Goal: Transaction & Acquisition: Purchase product/service

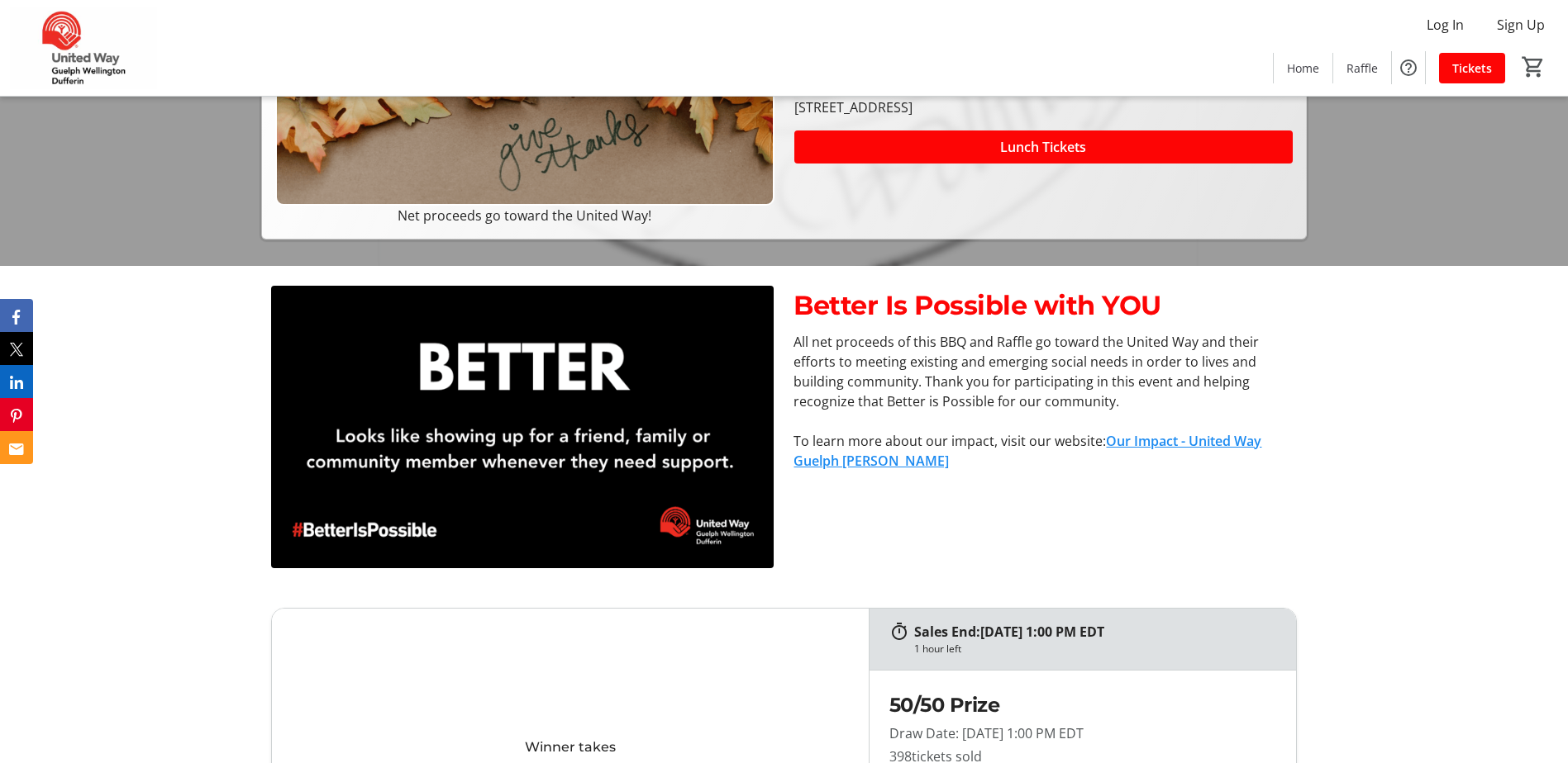
scroll to position [495, 0]
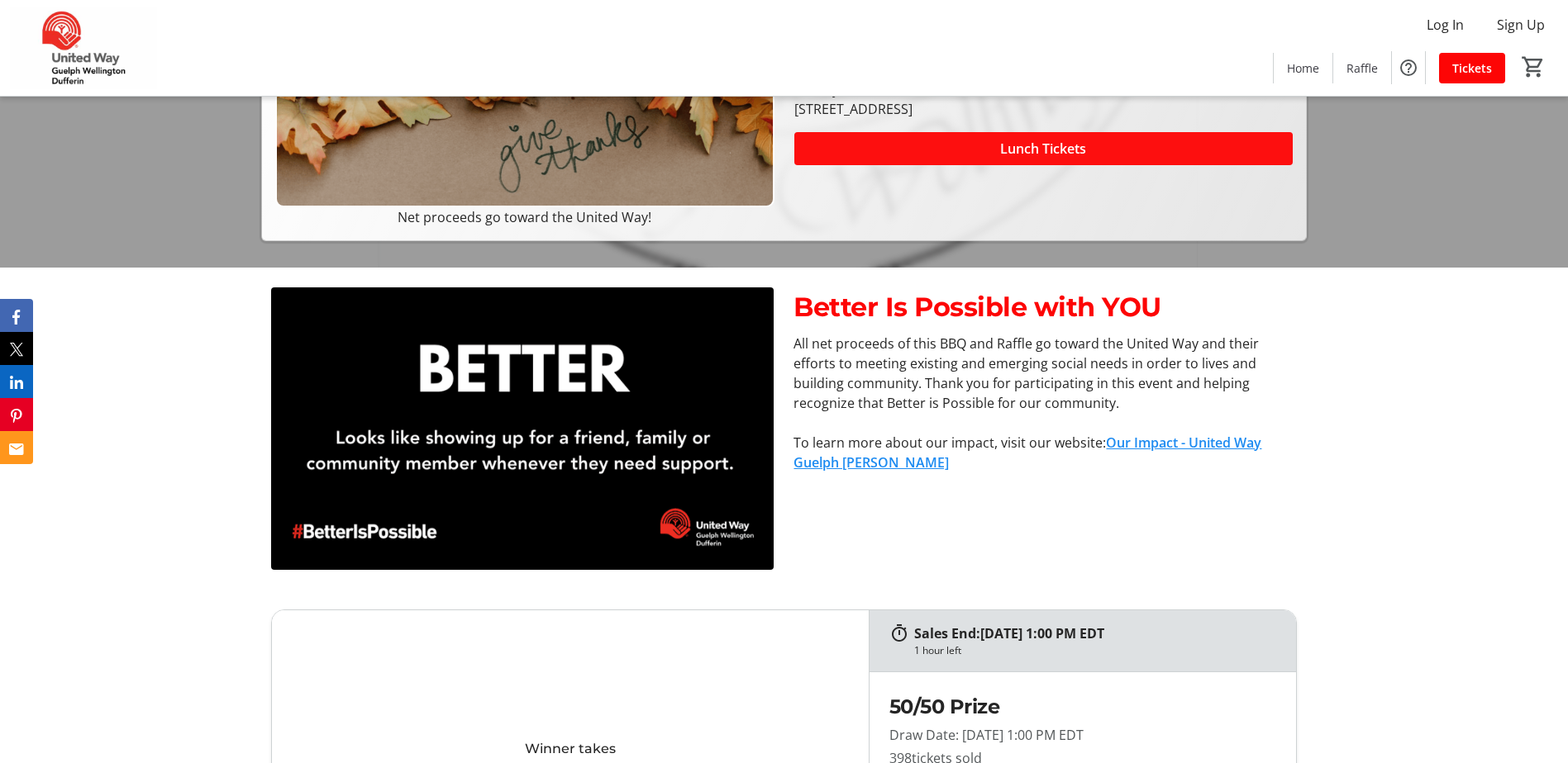
click at [1036, 151] on span "Lunch Tickets" at bounding box center [1043, 148] width 86 height 20
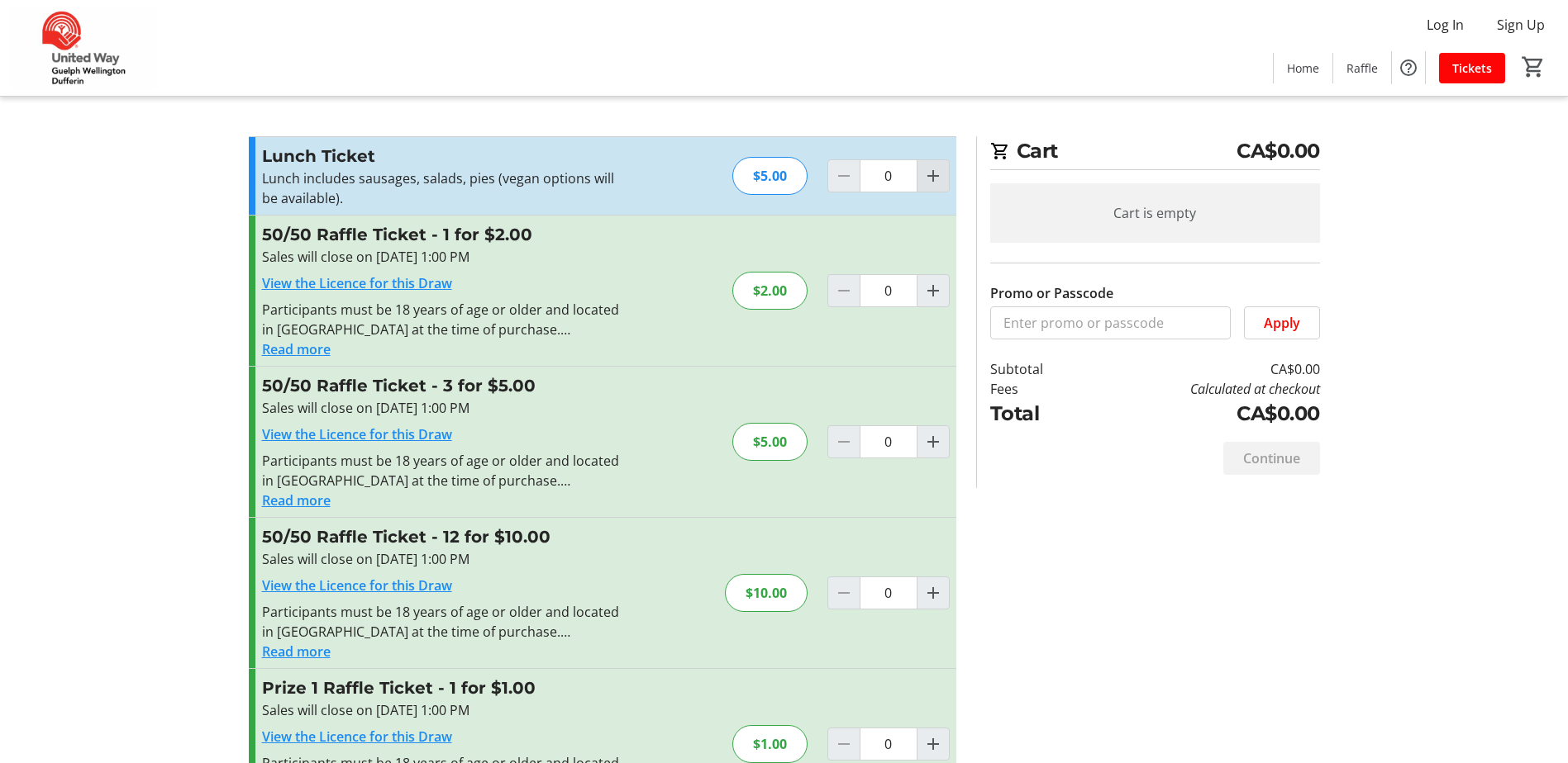
click at [931, 183] on mat-icon "Increment by one" at bounding box center [933, 175] width 20 height 20
type input "1"
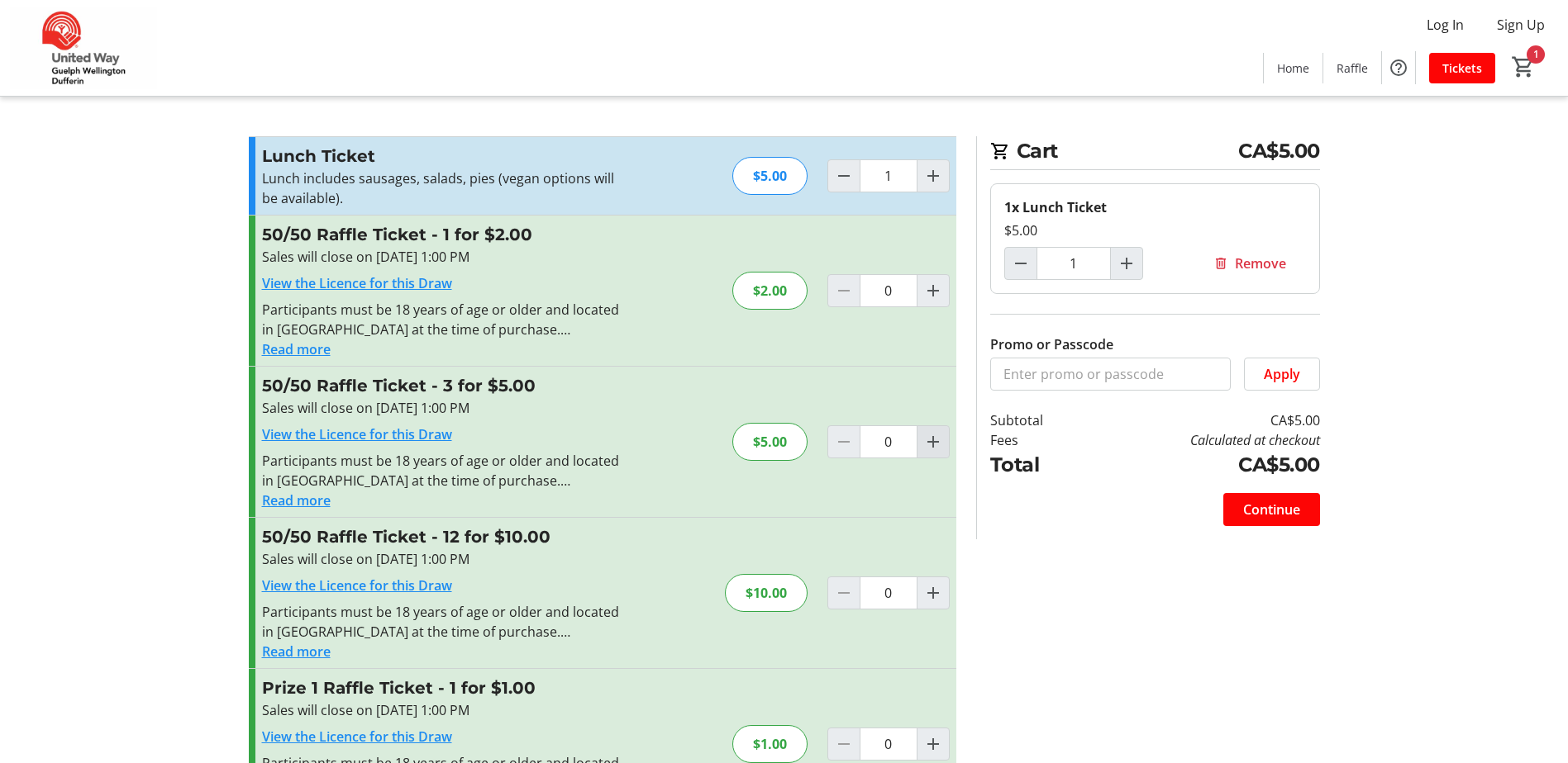
click at [937, 449] on mat-icon "Increment by one" at bounding box center [933, 441] width 20 height 20
type input "1"
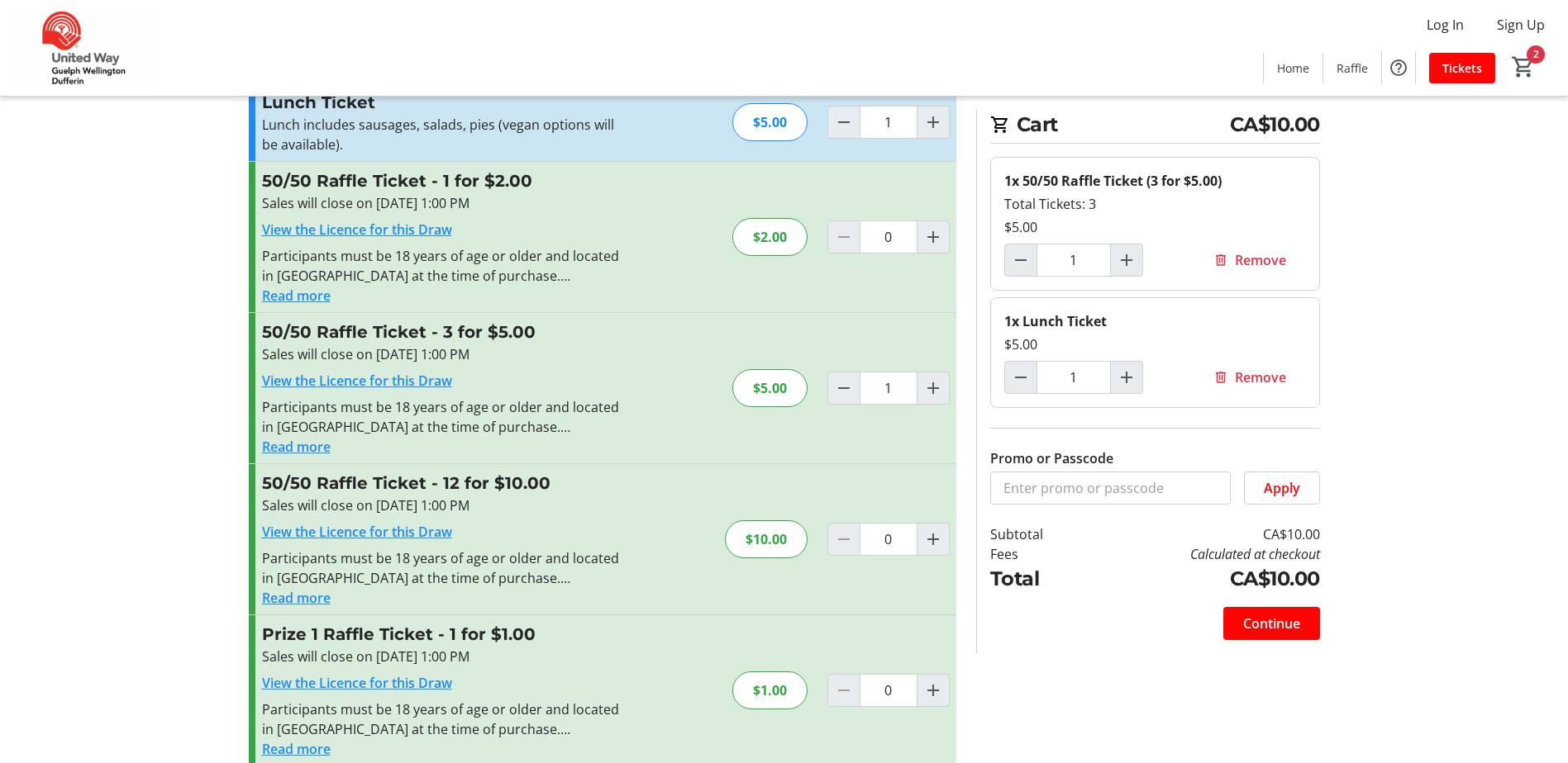
scroll to position [83, 0]
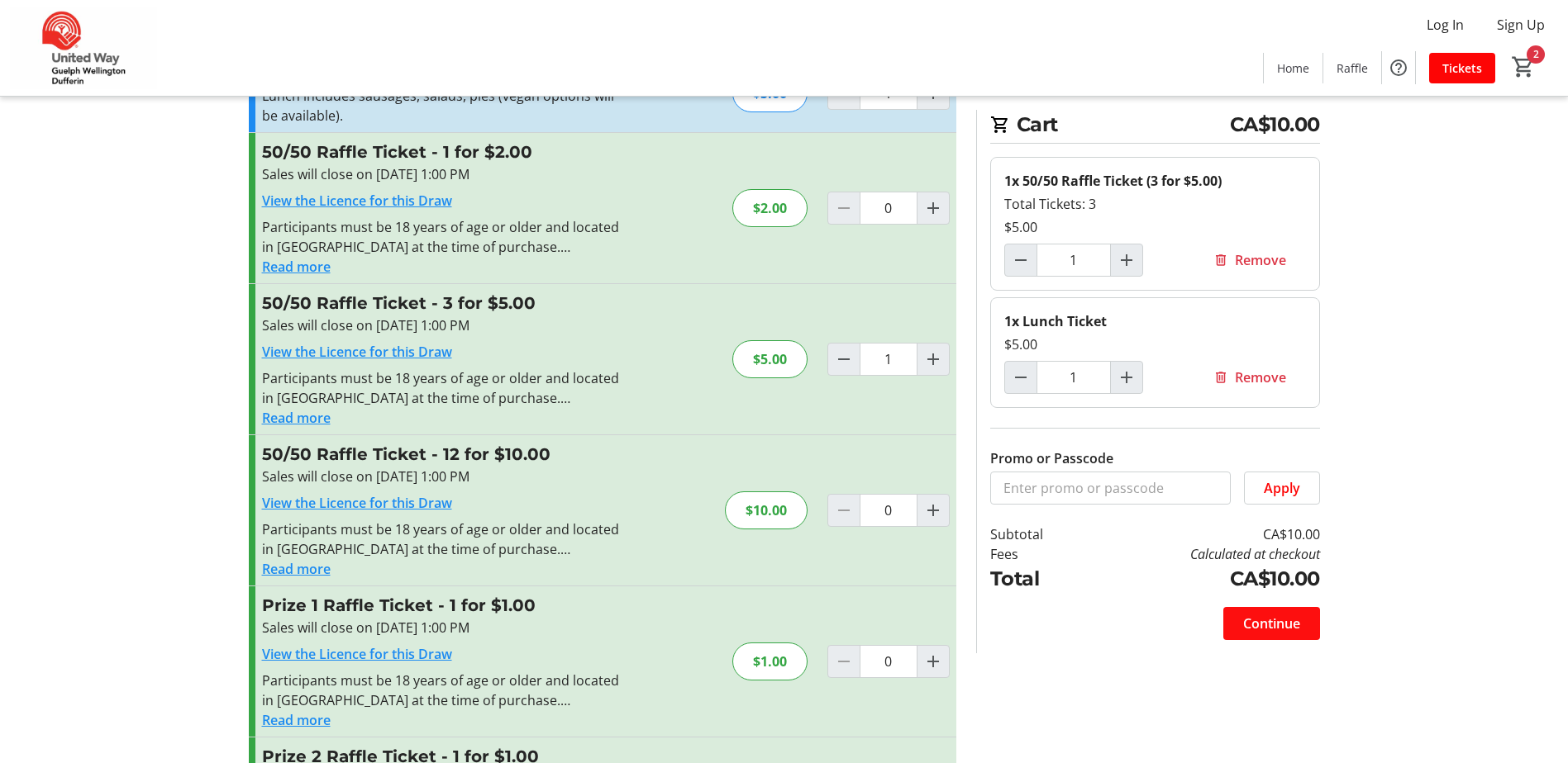
click at [1268, 618] on span "Continue" at bounding box center [1271, 624] width 57 height 20
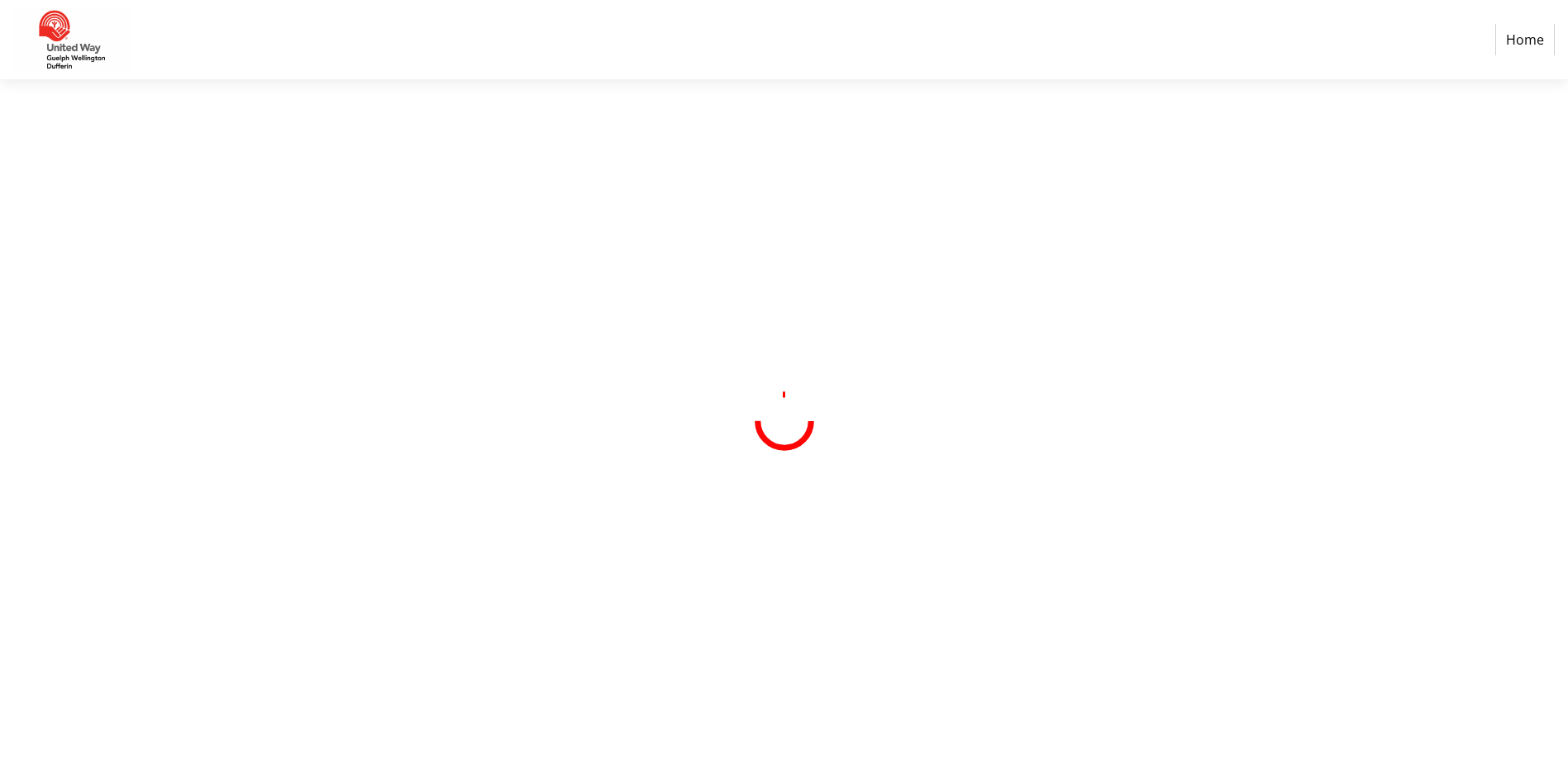
select select "CA"
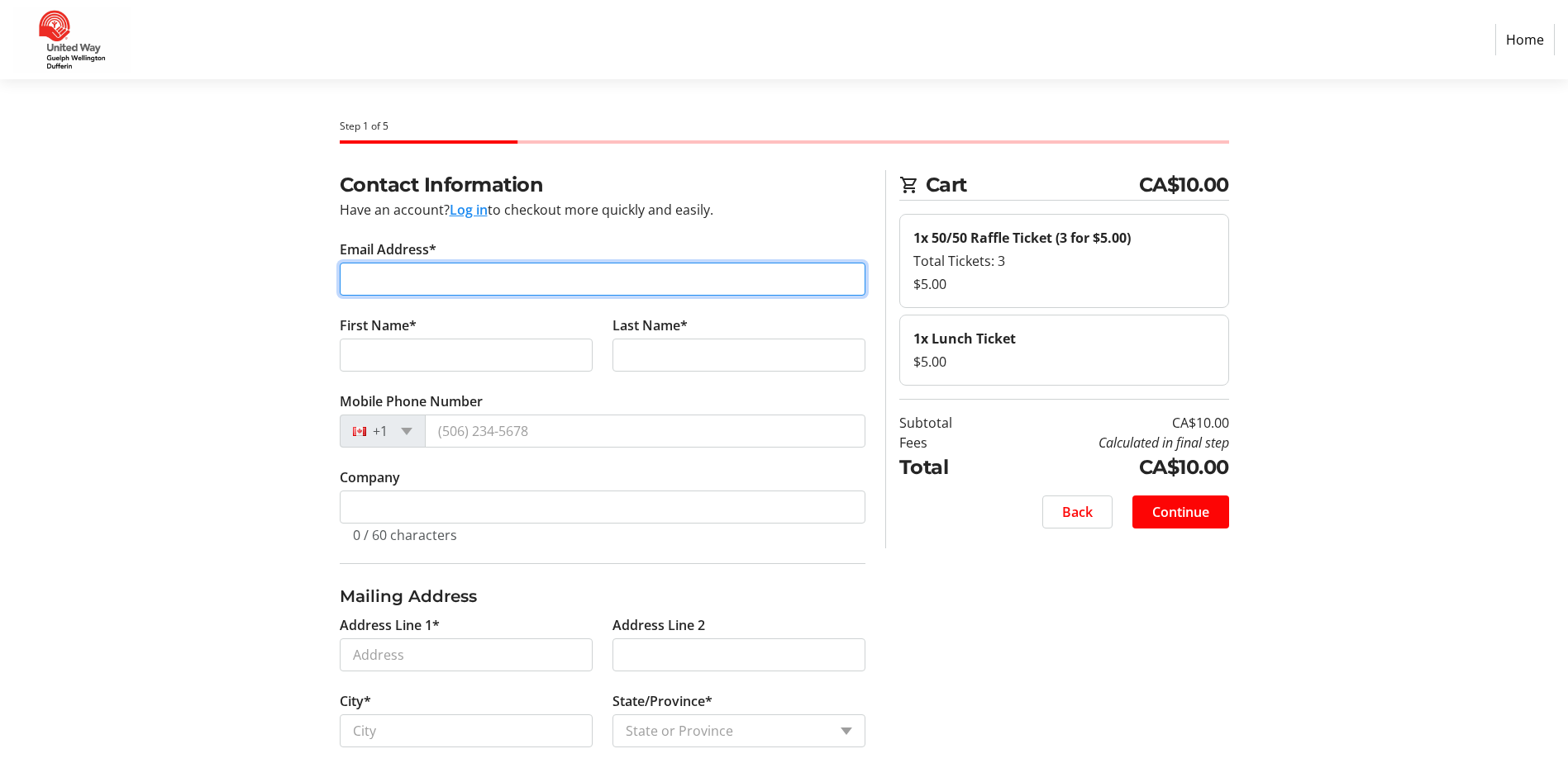
click at [441, 274] on input "Email Address*" at bounding box center [602, 279] width 526 height 33
type input "[EMAIL_ADDRESS][DOMAIN_NAME]"
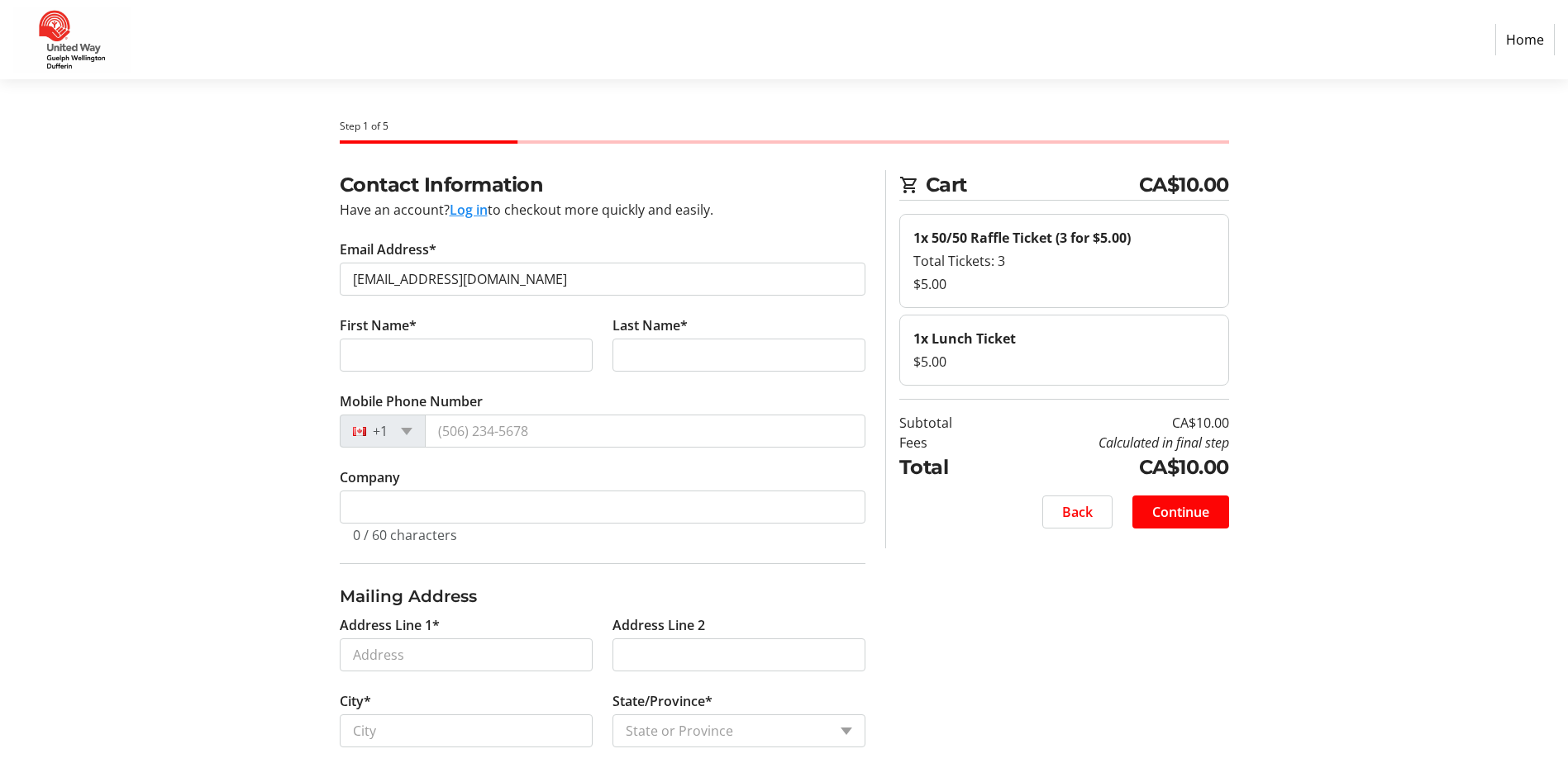
click at [226, 280] on section "Step 1 of 5 Cart CA$10.00 1x 50/50 Raffle Ticket (3 for $5.00) Total Tickets: 3…" at bounding box center [784, 563] width 1568 height 967
click at [381, 353] on input "First Name*" at bounding box center [466, 355] width 253 height 33
type input "Ericaq"
type input "M"
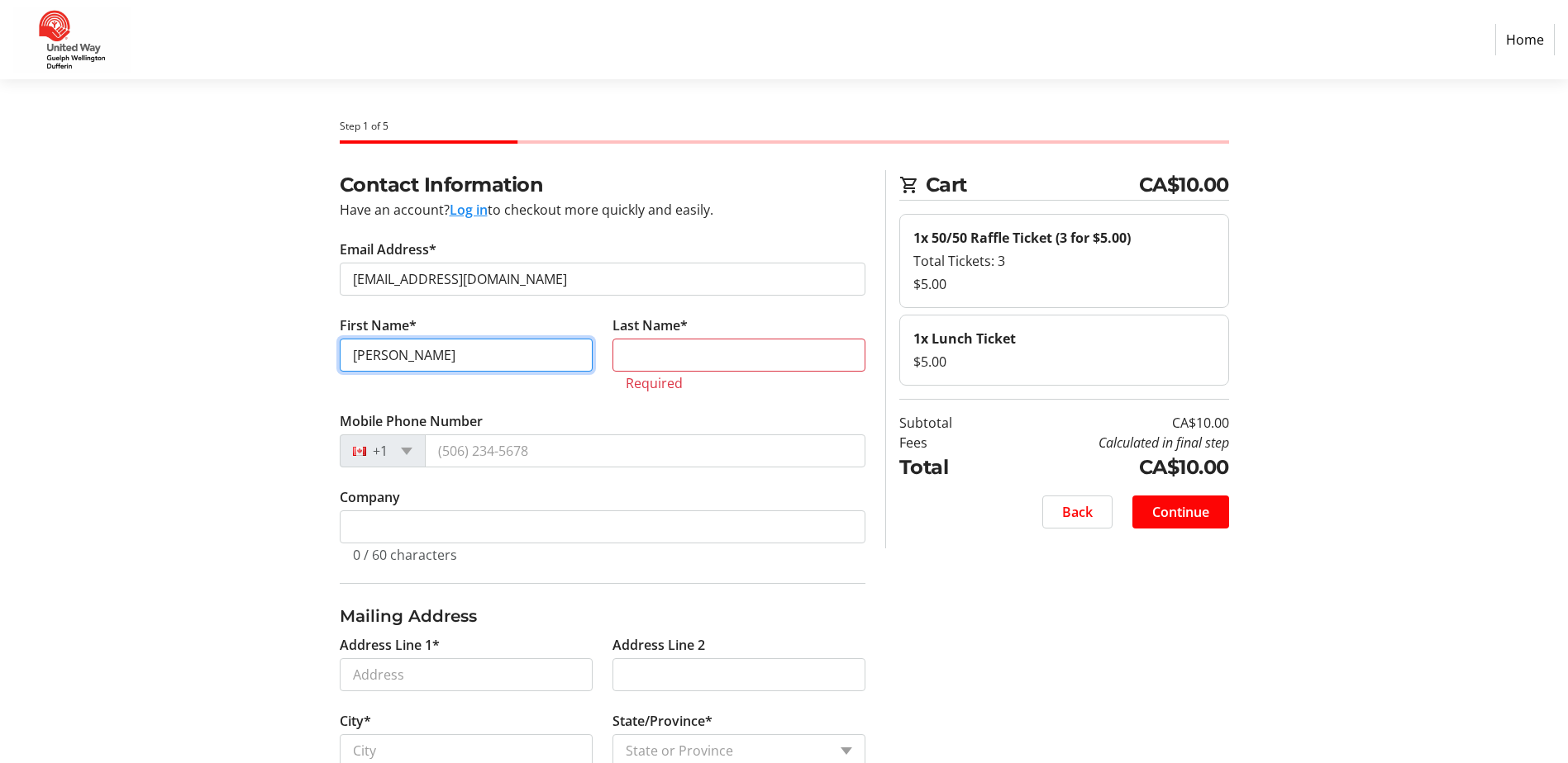
type input "[PERSON_NAME]"
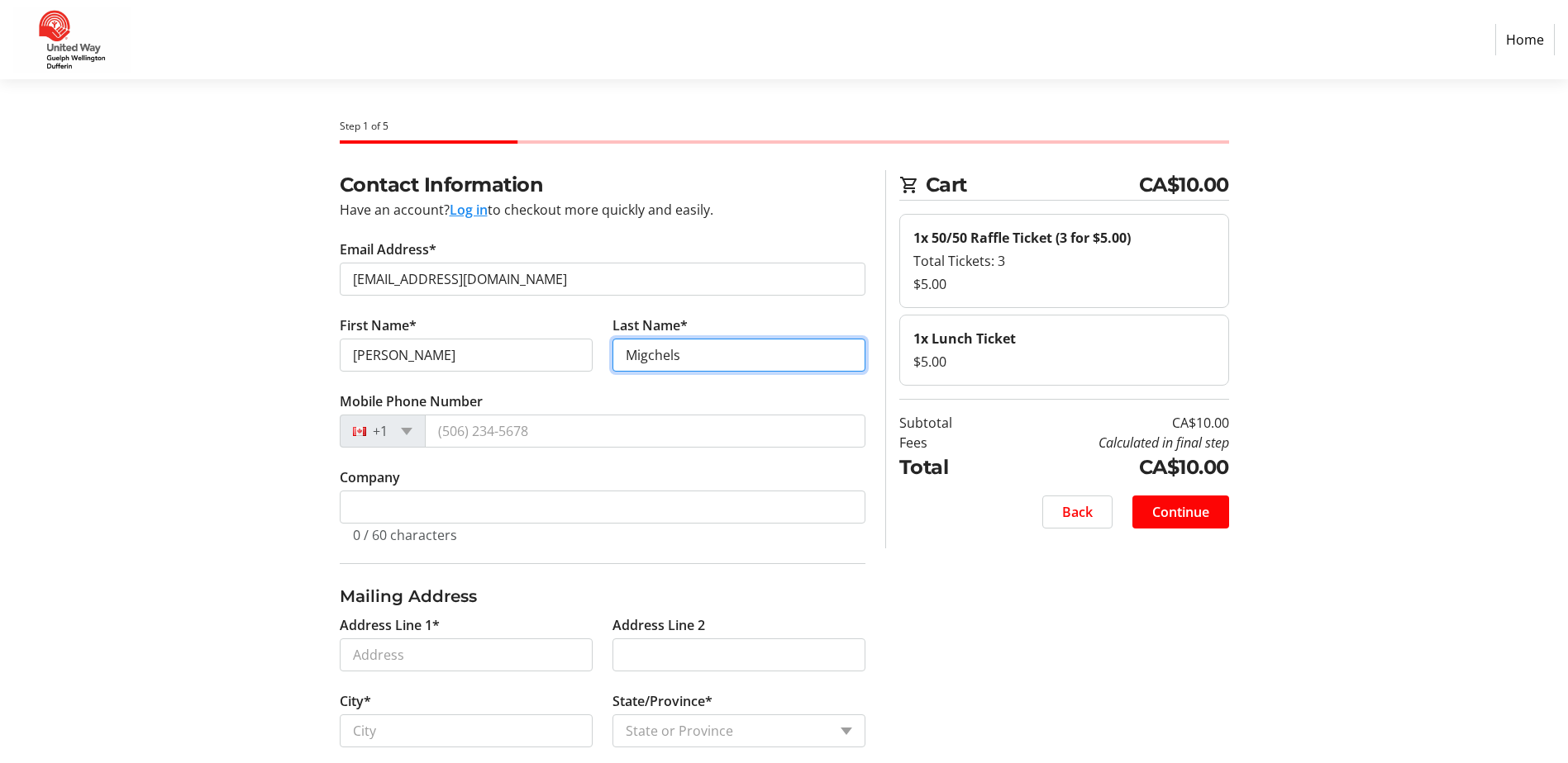
type input "Migchels"
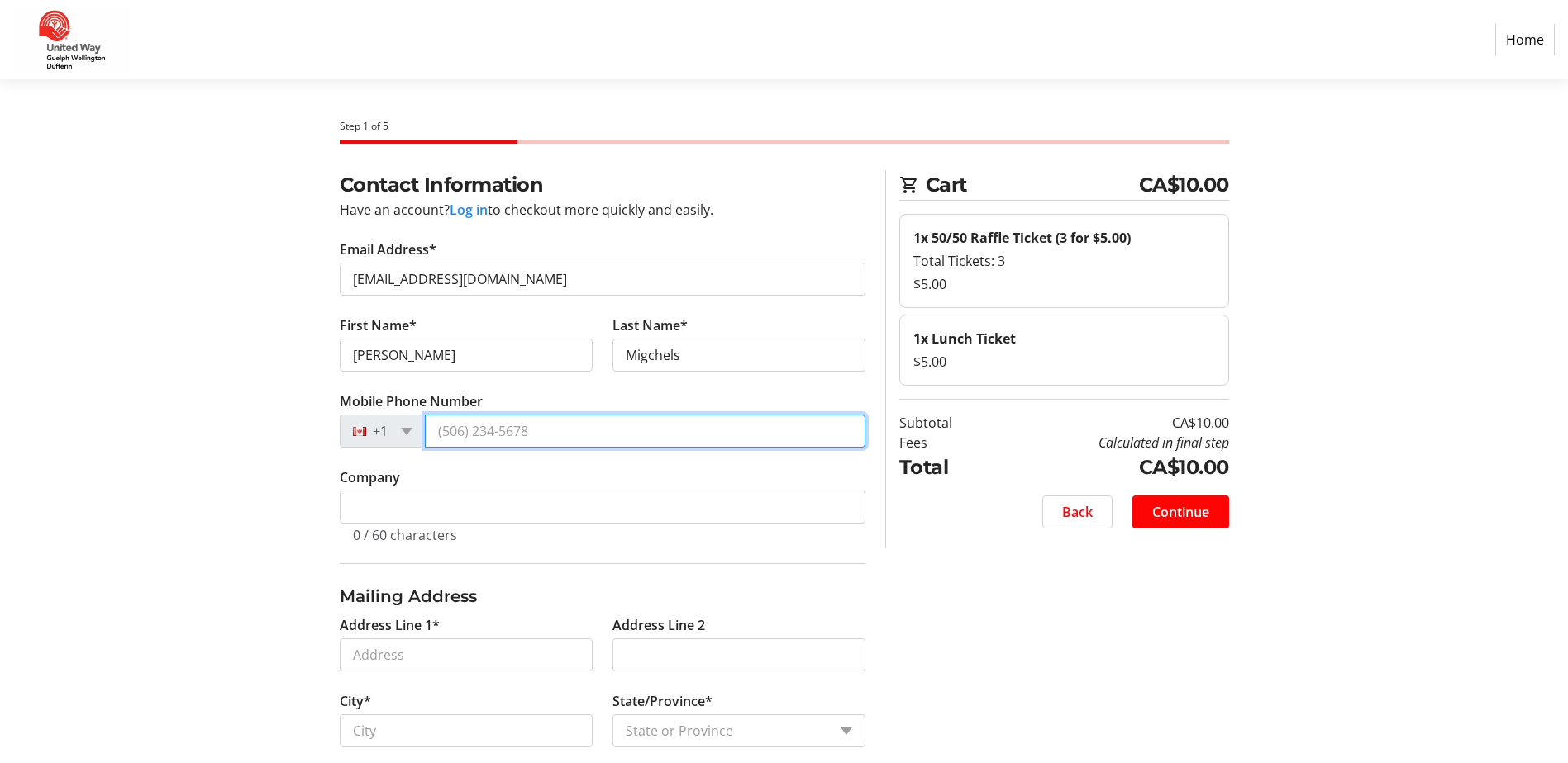
click at [465, 425] on input "Mobile Phone Number" at bounding box center [645, 431] width 441 height 33
type input "[PHONE_NUMBER]"
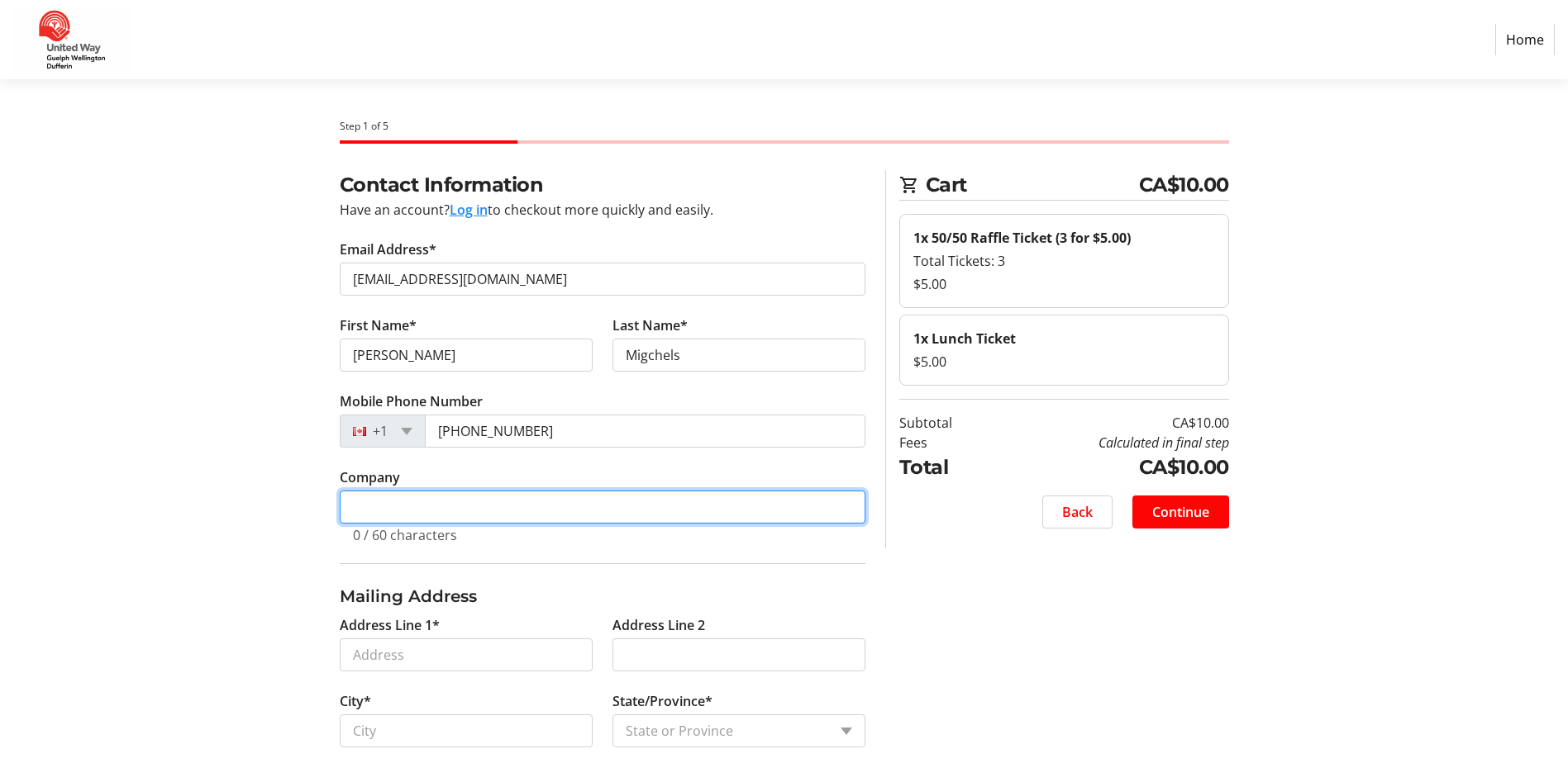
click at [349, 506] on input "Company" at bounding box center [602, 507] width 526 height 33
type input "County of [GEOGRAPHIC_DATA]"
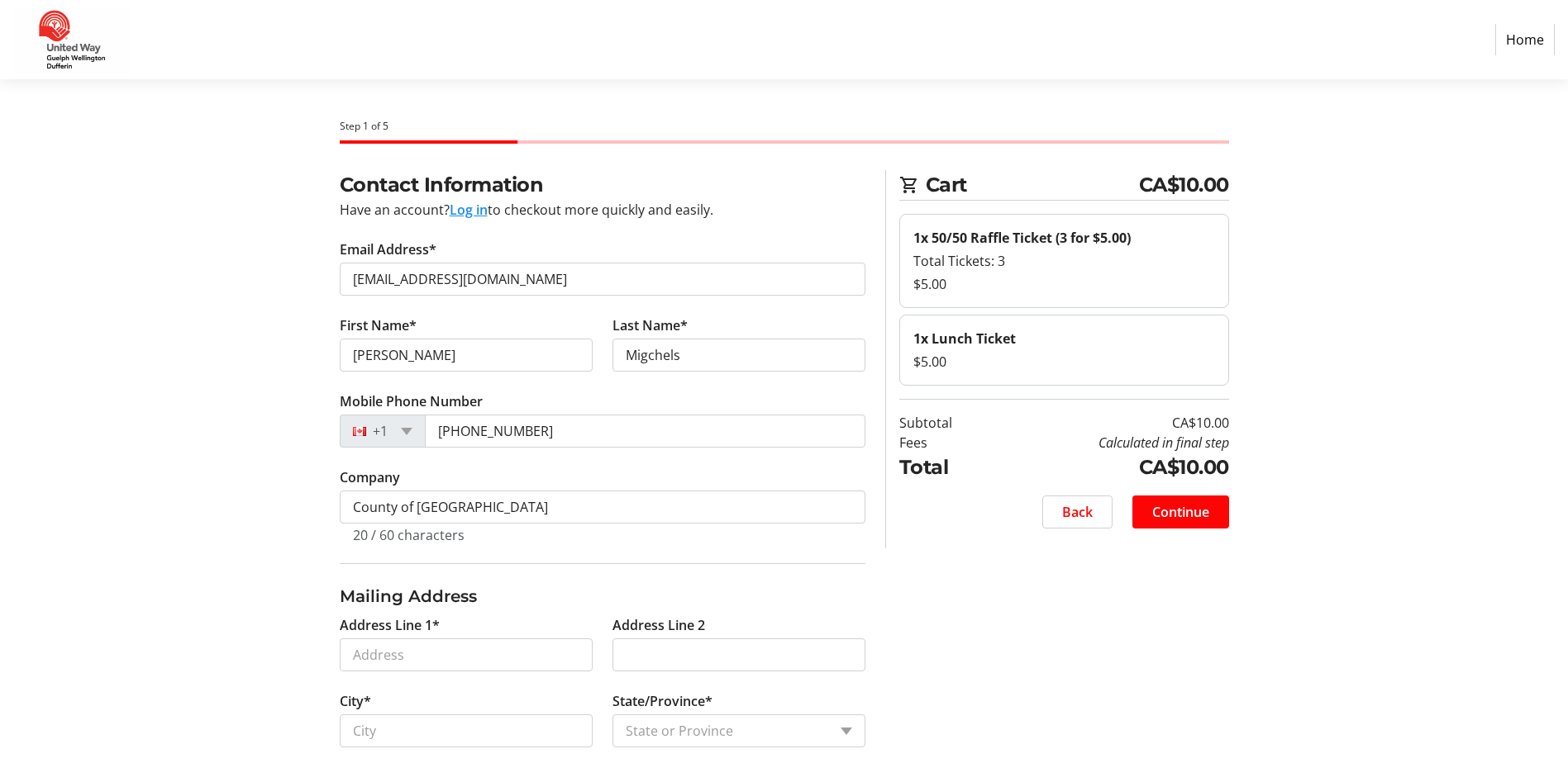
click at [290, 546] on div "Contact Information Have an account? Log in to checkout more quickly and easily…" at bounding box center [785, 608] width 1091 height 876
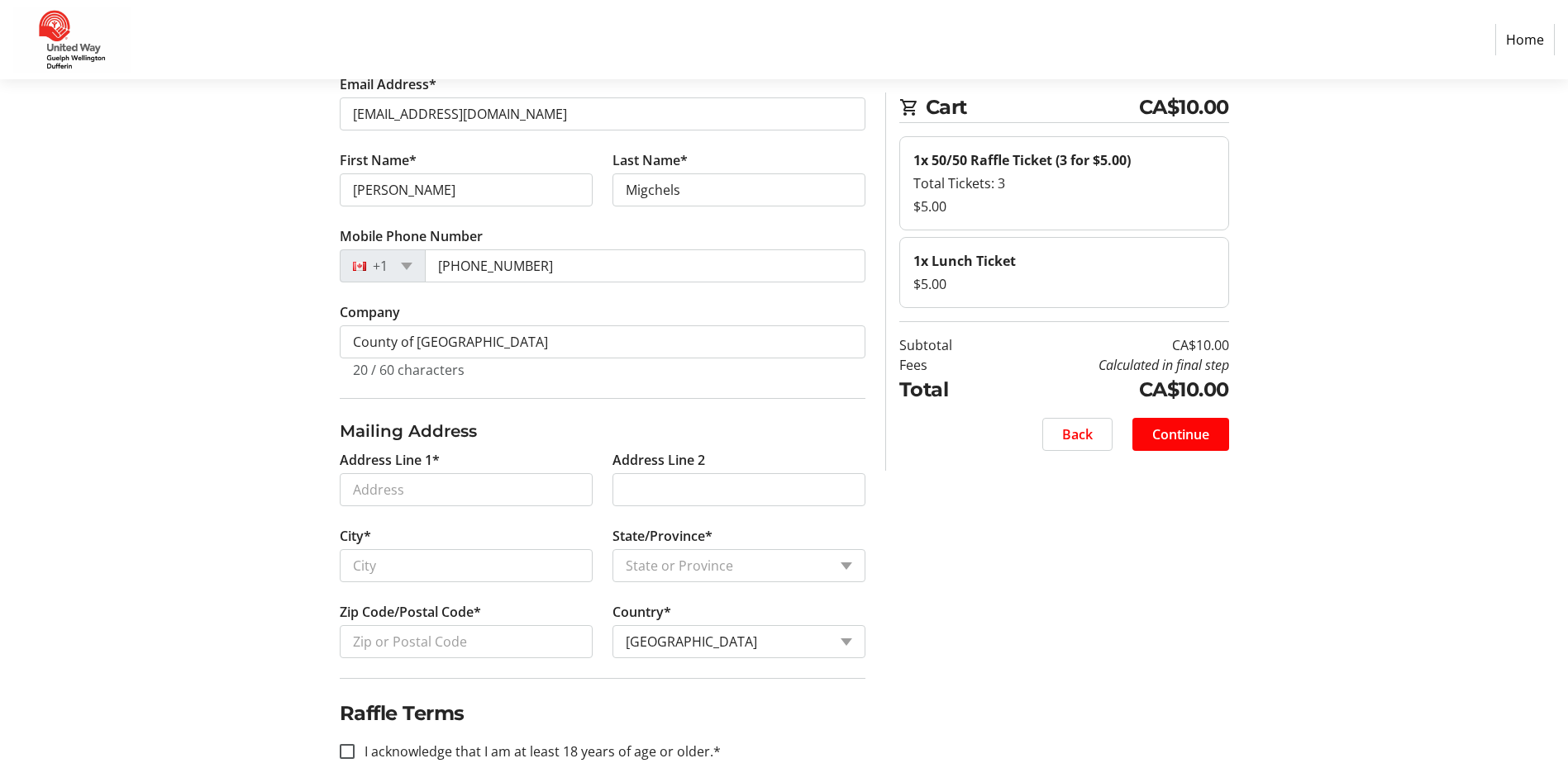
scroll to position [282, 0]
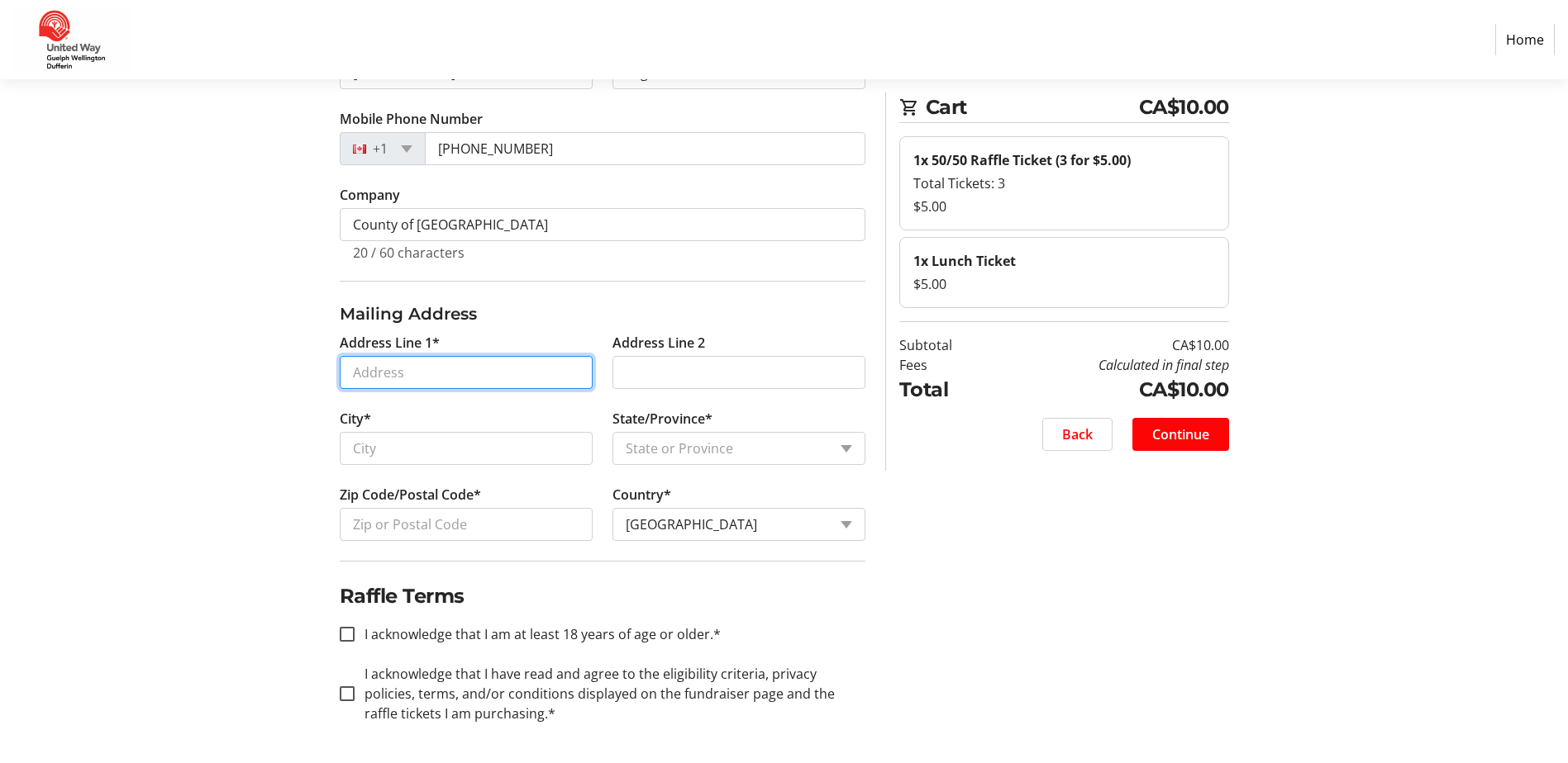
click at [445, 356] on input "Address Line 1*" at bounding box center [466, 372] width 253 height 33
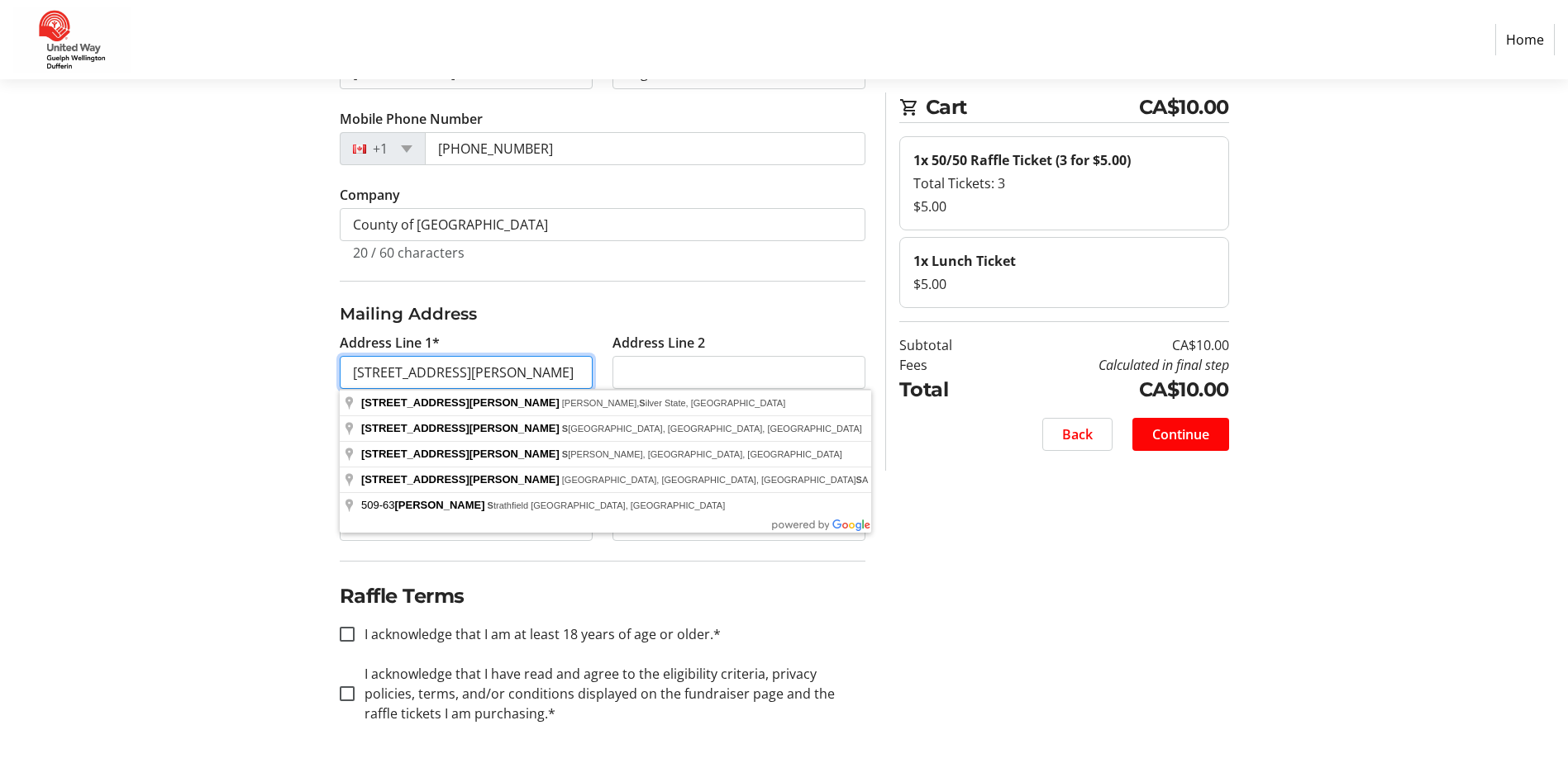
type input "[STREET_ADDRESS][PERSON_NAME]"
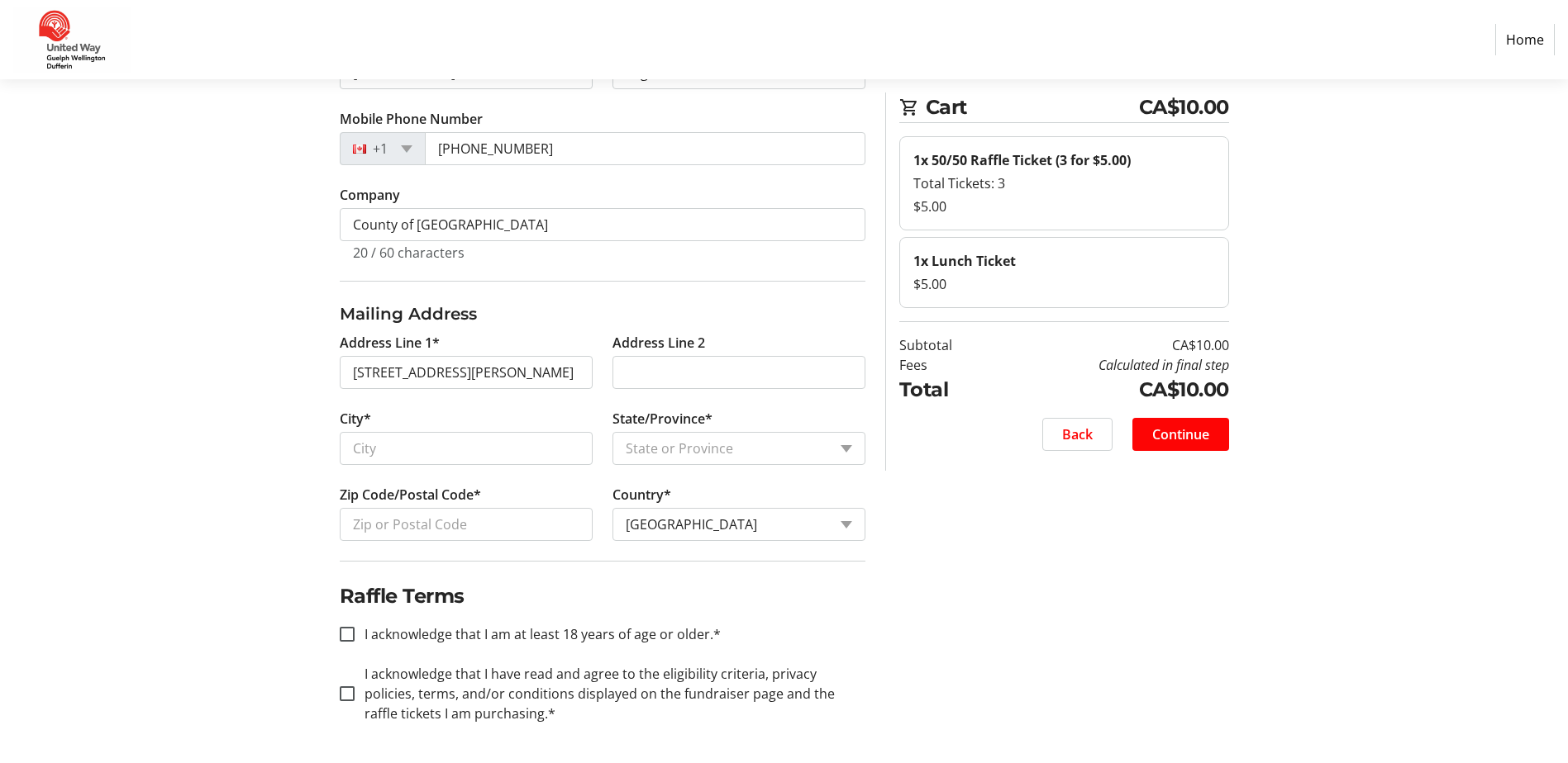
click at [85, 505] on section "Step 1 of 5 Cart CA$10.00 1x 50/50 Raffle Ticket (3 for $5.00) Total Tickets: 3…" at bounding box center [784, 280] width 1568 height 967
click at [495, 444] on input "City*" at bounding box center [466, 448] width 253 height 33
type input "Guelph"
click at [782, 432] on select "State or Province State or Province [GEOGRAPHIC_DATA] [GEOGRAPHIC_DATA] [GEOGRA…" at bounding box center [739, 448] width 253 height 33
select select "ON"
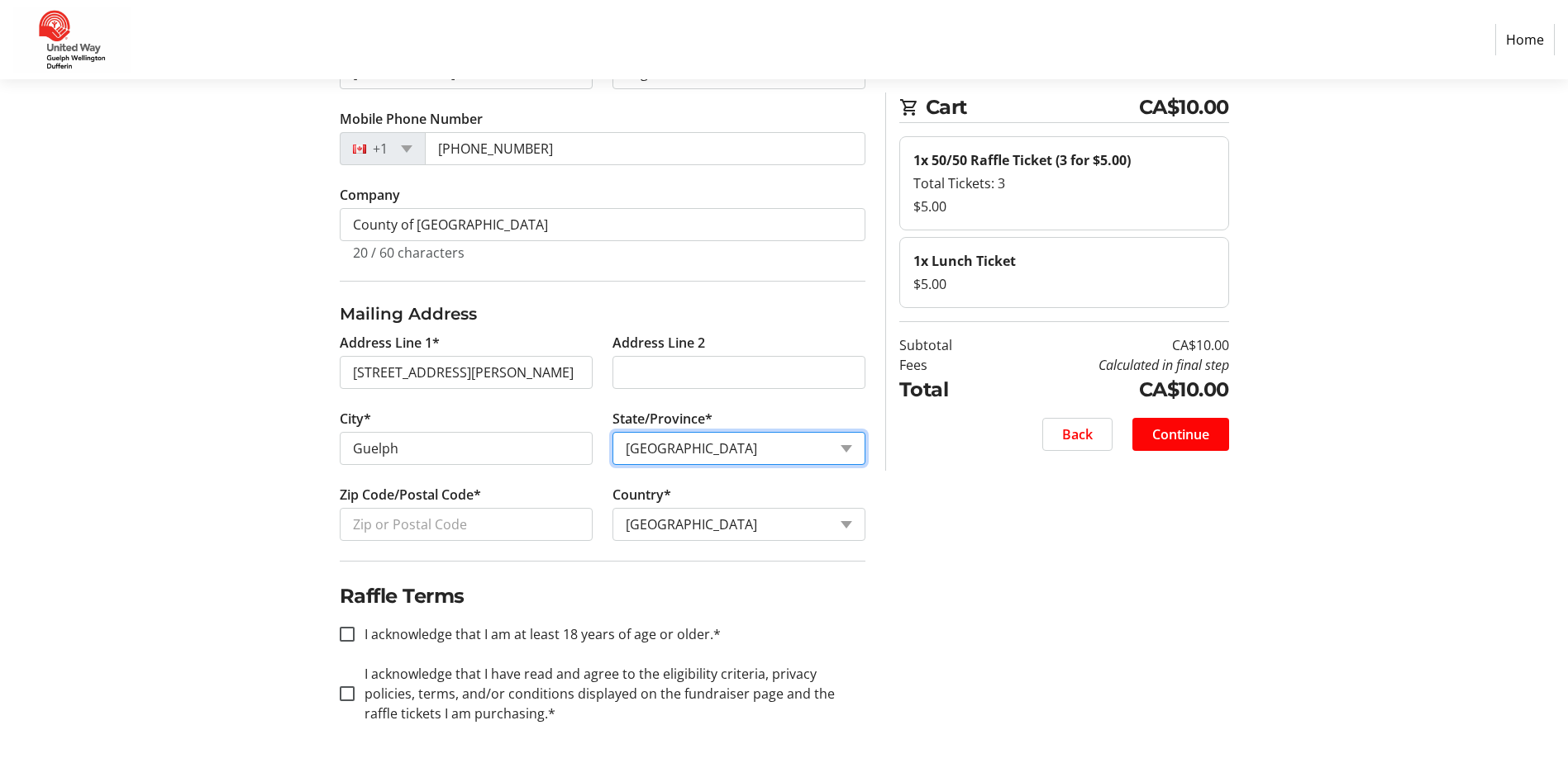
click at [613, 432] on select "State or Province State or Province [GEOGRAPHIC_DATA] [GEOGRAPHIC_DATA] [GEOGRA…" at bounding box center [739, 448] width 253 height 33
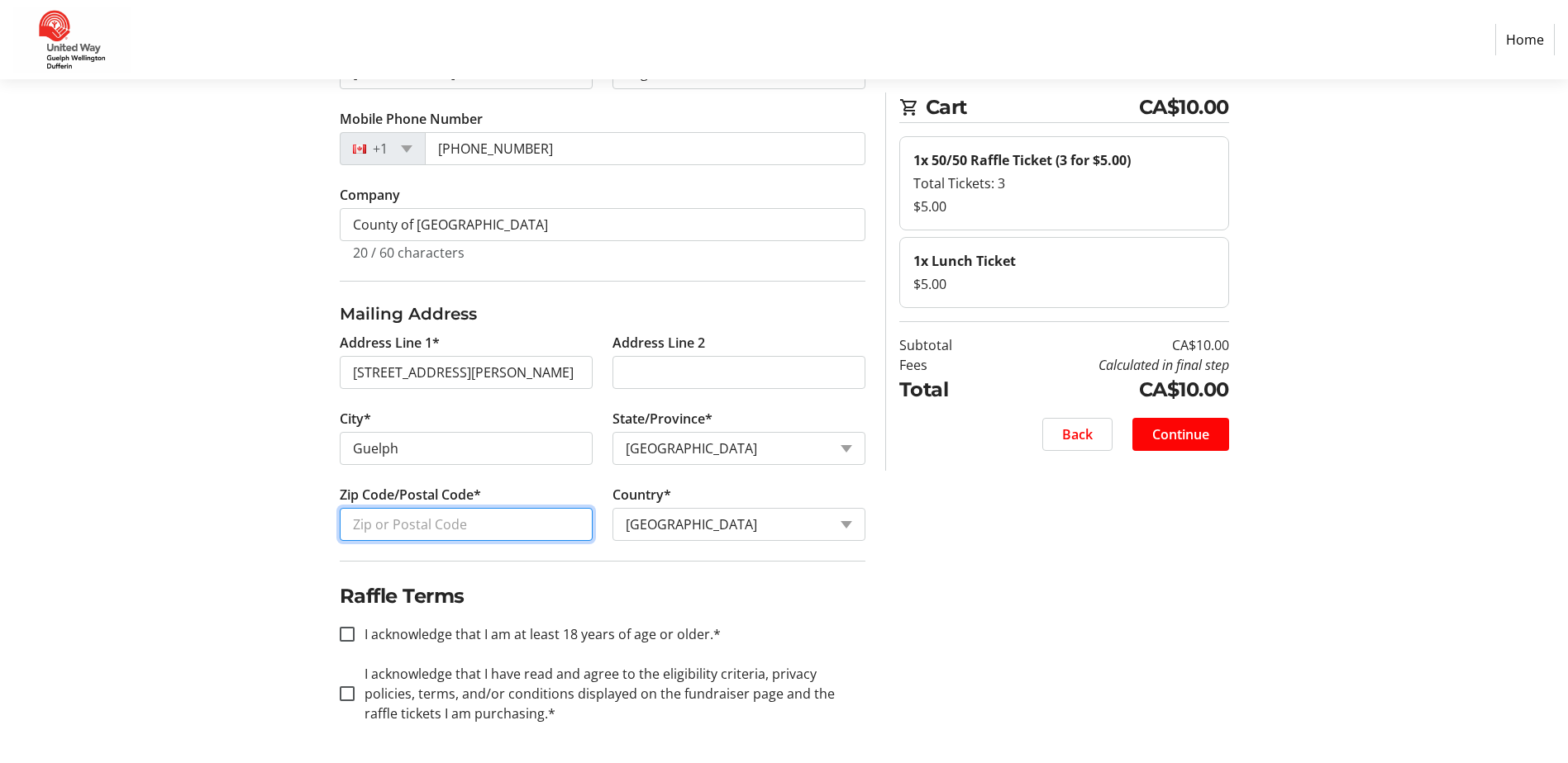
drag, startPoint x: 567, startPoint y: 525, endPoint x: 554, endPoint y: 545, distance: 23.9
click at [567, 525] on input "Zip Code/Postal Code*" at bounding box center [466, 525] width 253 height 33
type input "N1E 0A8"
click at [133, 536] on section "Step 1 of 5 Cart CA$10.00 1x 50/50 Raffle Ticket (3 for $5.00) Total Tickets: 3…" at bounding box center [784, 280] width 1568 height 967
click at [354, 632] on input "I acknowledge that I am at least 18 years of age or older.*" at bounding box center [347, 634] width 15 height 15
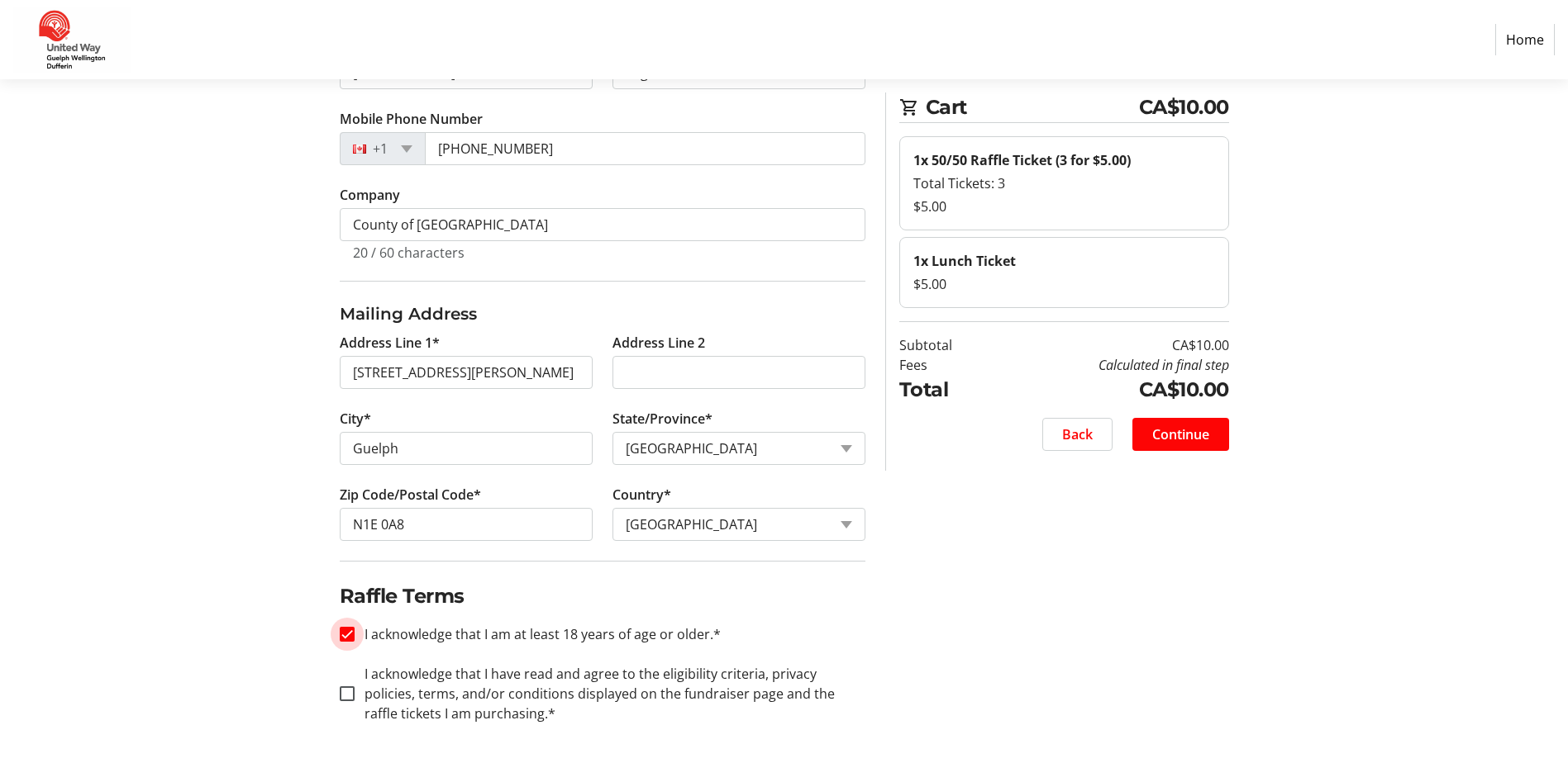
checkbox input "true"
click at [344, 697] on input "I acknowledge that I have read and agree to the eligibility criteria, privacy p…" at bounding box center [347, 693] width 15 height 15
checkbox input "true"
click at [1188, 434] on span "Continue" at bounding box center [1181, 434] width 57 height 20
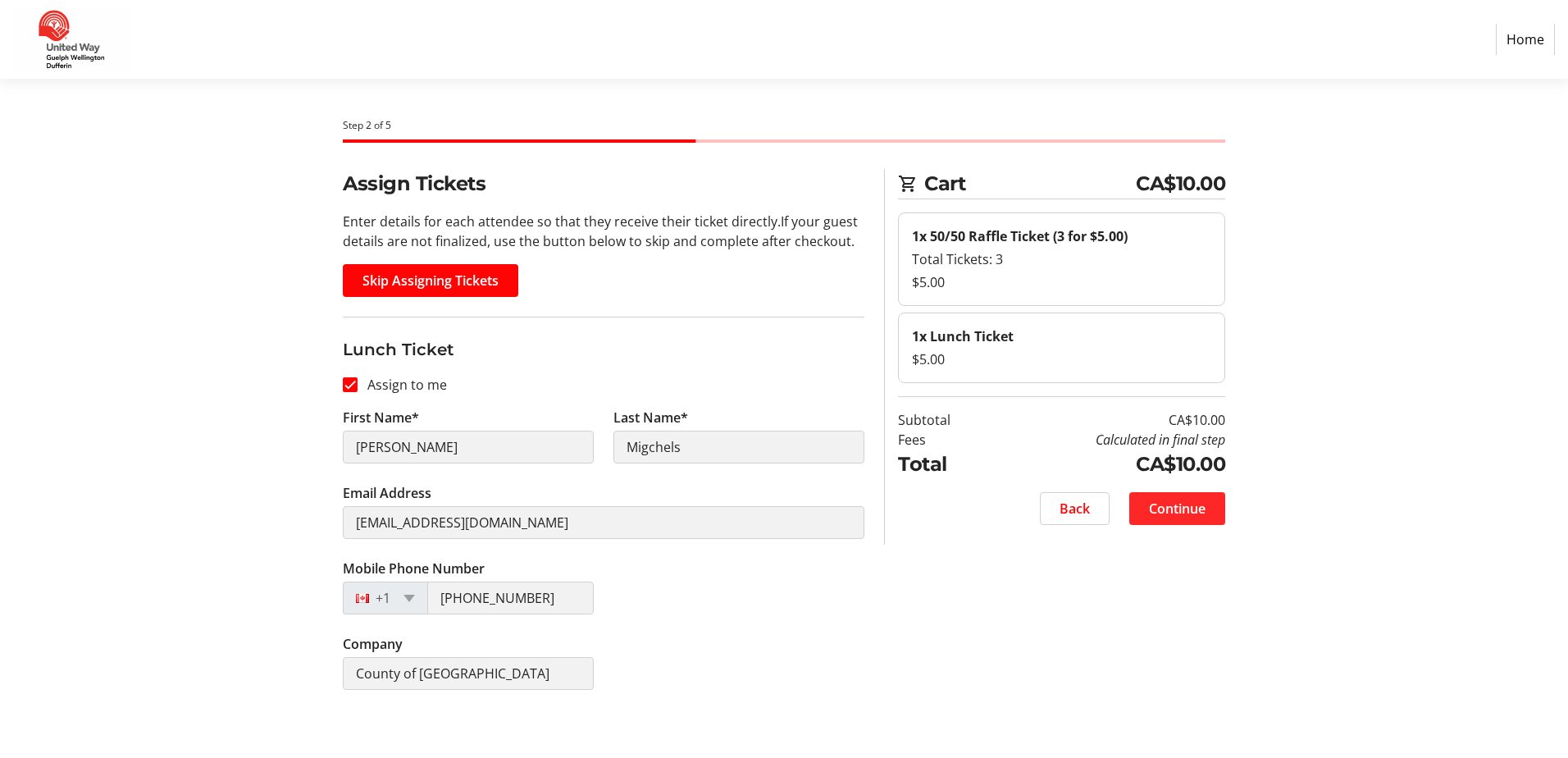
click at [1179, 519] on span at bounding box center [1177, 508] width 96 height 39
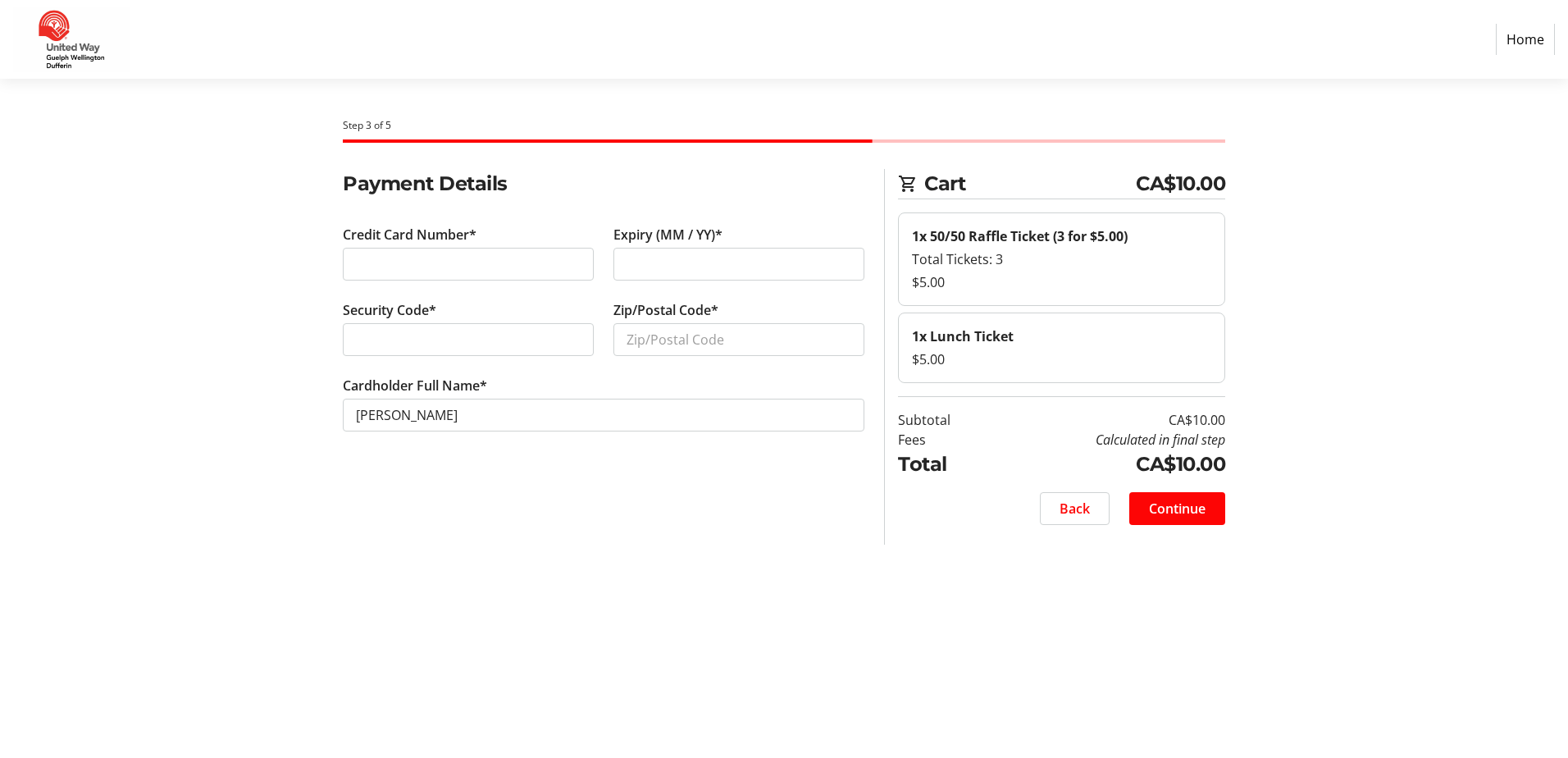
click at [436, 354] on div at bounding box center [468, 339] width 251 height 32
type input "N1E 0A8"
click at [1218, 507] on span at bounding box center [1177, 508] width 96 height 39
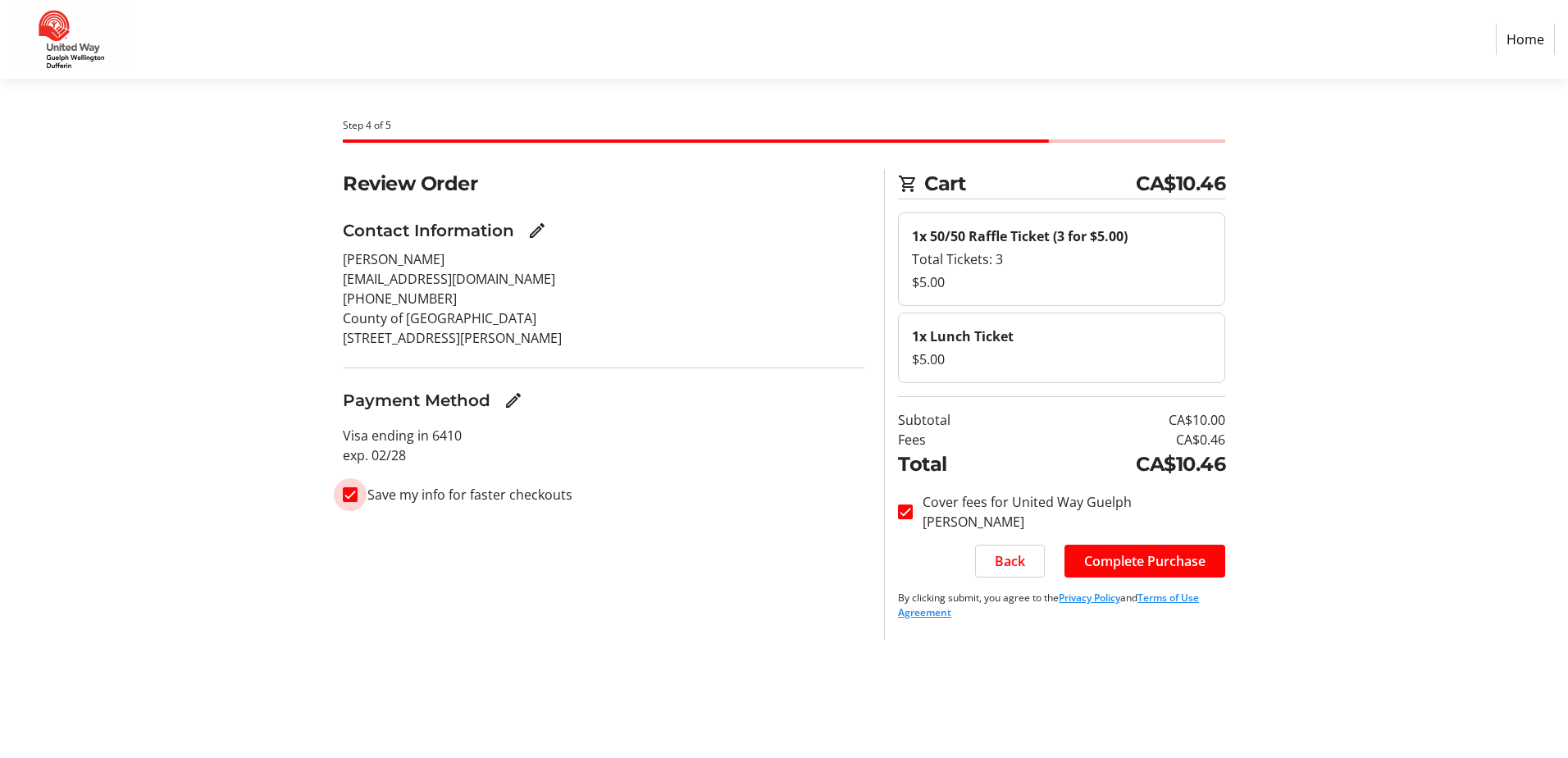
click at [345, 499] on input "Save my info for faster checkouts" at bounding box center [349, 494] width 15 height 15
checkbox input "false"
click at [1156, 561] on span "Complete Purchase" at bounding box center [1145, 561] width 121 height 20
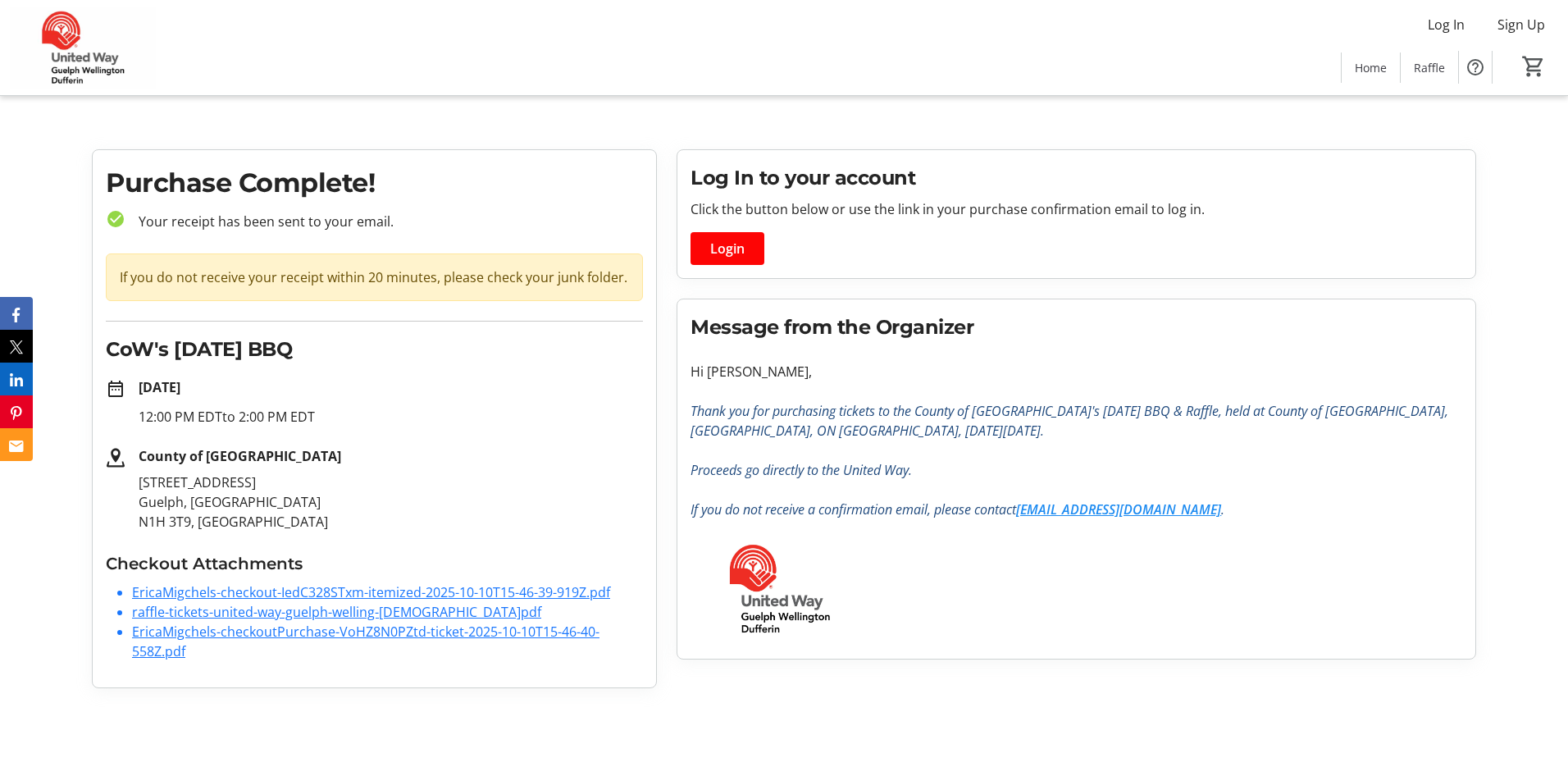
click at [237, 632] on link "EricaMigchels-checkoutPurchase-VoHZ8N0PZtd-ticket-2025-10-10T15-46-40-558Z.pdf" at bounding box center [366, 642] width 467 height 38
click at [211, 611] on link "raffle-tickets-united-way-guelph-welling-[DEMOGRAPHIC_DATA]pdf" at bounding box center [336, 612] width 409 height 18
click at [282, 586] on link "EricaMigchels-checkout-IedC328STxm-itemized-2025-10-10T15-46-39-919Z.pdf" at bounding box center [372, 592] width 478 height 18
